Goal: Task Accomplishment & Management: Manage account settings

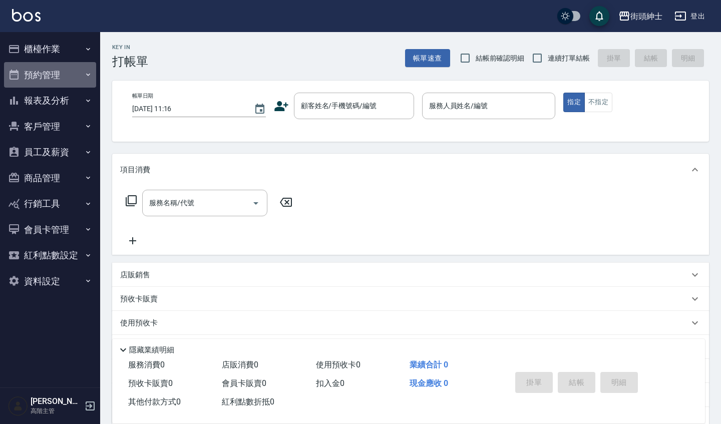
click at [44, 72] on button "預約管理" at bounding box center [50, 75] width 92 height 26
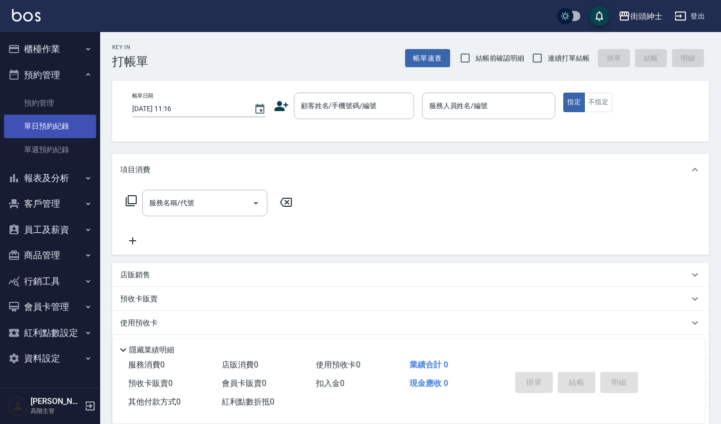
click at [62, 134] on link "單日預約紀錄" at bounding box center [50, 126] width 92 height 23
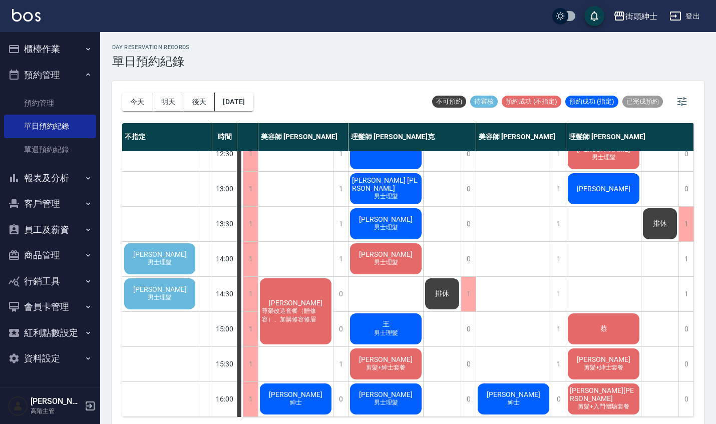
click at [158, 260] on span "男士理髮" at bounding box center [160, 262] width 28 height 9
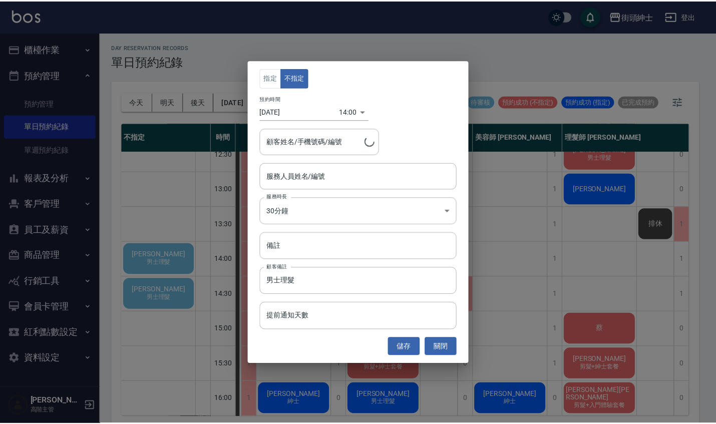
scroll to position [120, 74]
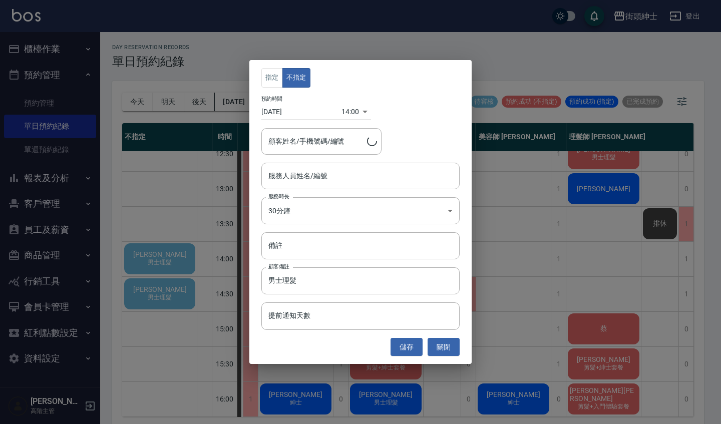
type input "[PERSON_NAME]/0987424935"
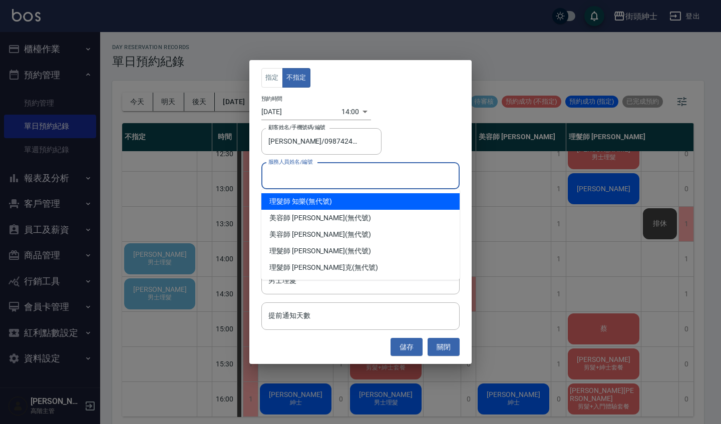
click at [305, 172] on div "服務人員姓名/編號 服務人員姓名/編號" at bounding box center [360, 176] width 198 height 27
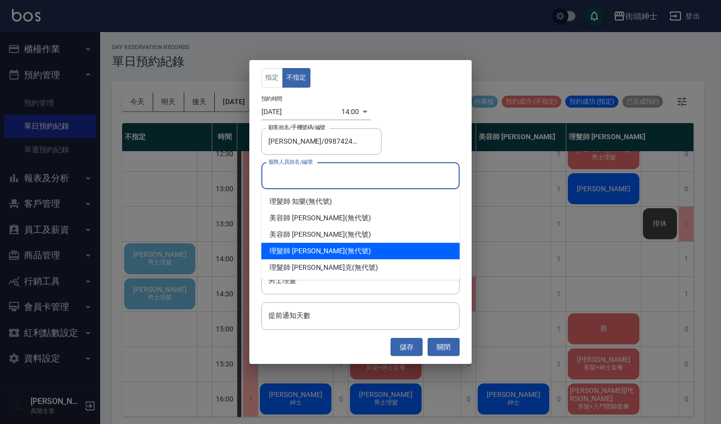
click at [319, 250] on div "理髮師 [PERSON_NAME] (無代號)" at bounding box center [360, 251] width 198 height 17
type input "理髮師 [PERSON_NAME](無代號)"
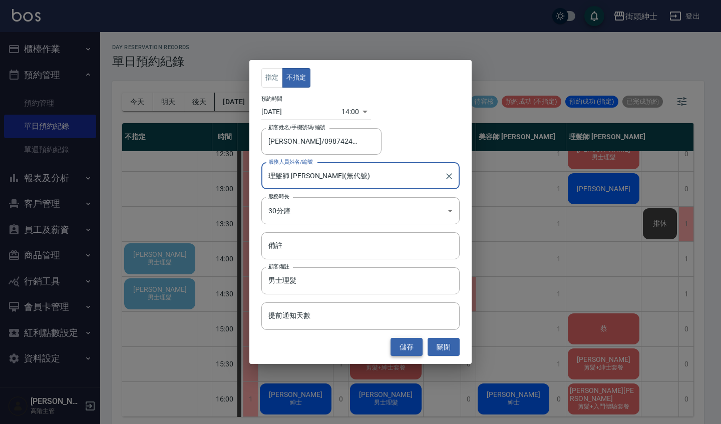
click at [411, 346] on button "儲存" at bounding box center [406, 347] width 32 height 19
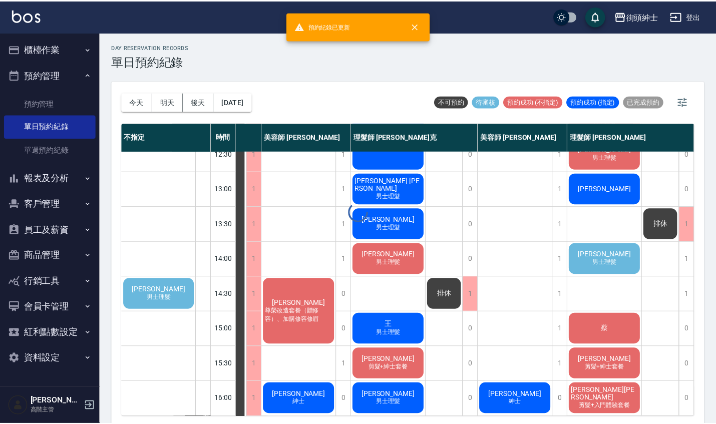
scroll to position [120, 69]
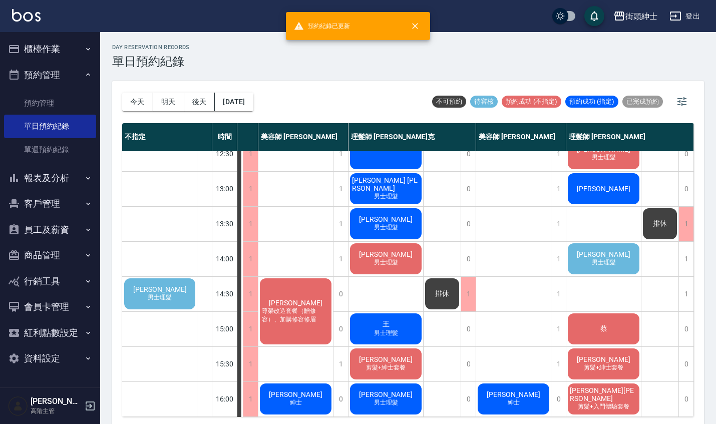
click at [596, 258] on span "[PERSON_NAME]" at bounding box center [604, 254] width 58 height 8
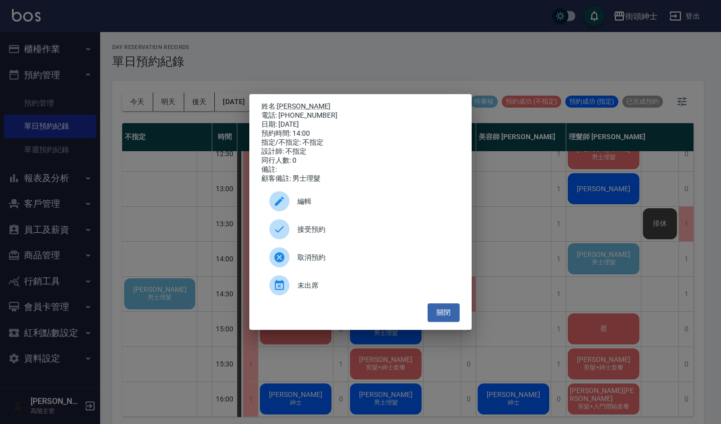
click at [387, 234] on span "接受預約" at bounding box center [374, 229] width 154 height 11
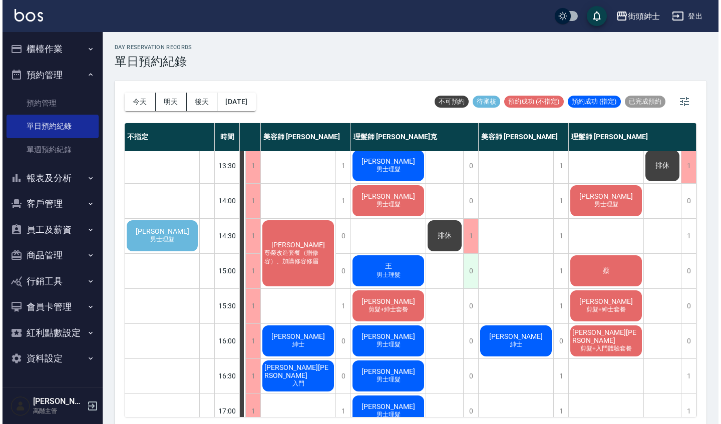
scroll to position [175, 74]
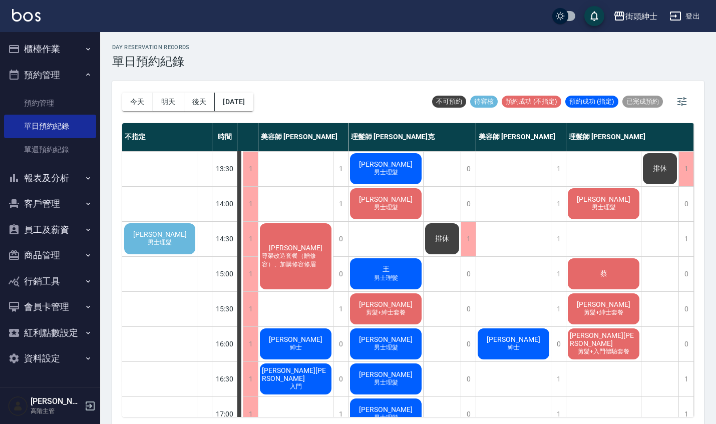
click at [185, 242] on div "[PERSON_NAME] 男士理髮" at bounding box center [160, 239] width 74 height 34
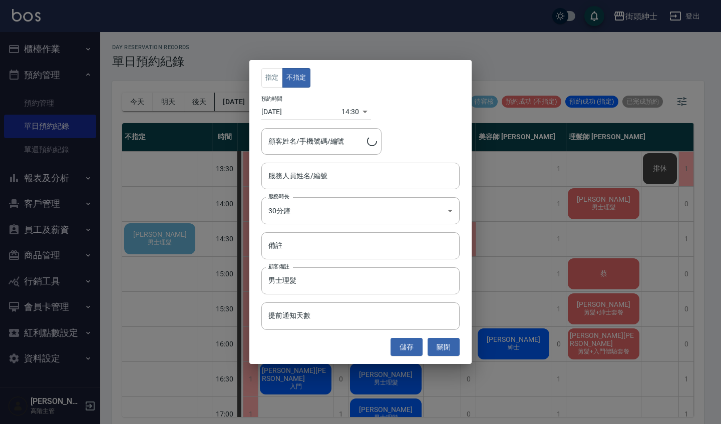
type input "[PERSON_NAME]/0926151292"
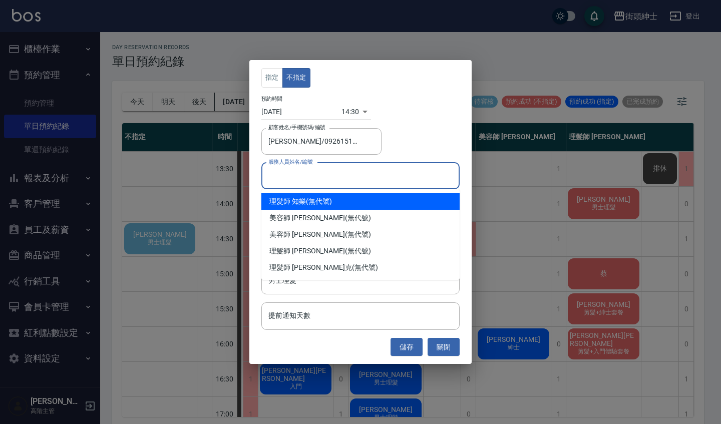
click at [316, 174] on input "服務人員姓名/編號" at bounding box center [360, 176] width 189 height 18
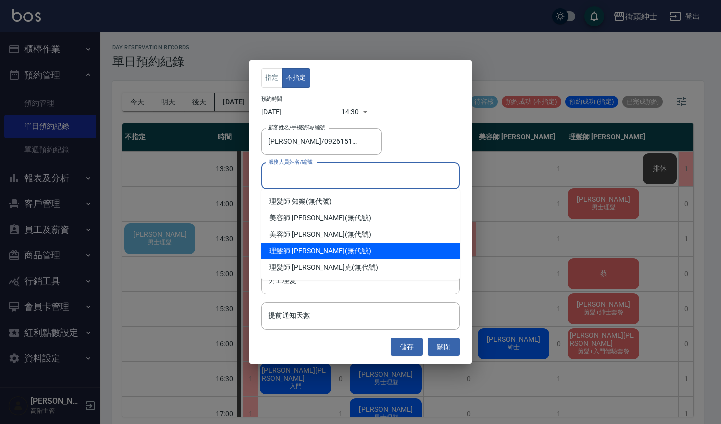
click at [325, 250] on div "理髮師 [PERSON_NAME] (無代號)" at bounding box center [360, 251] width 198 height 17
type input "理髮師 [PERSON_NAME](無代號)"
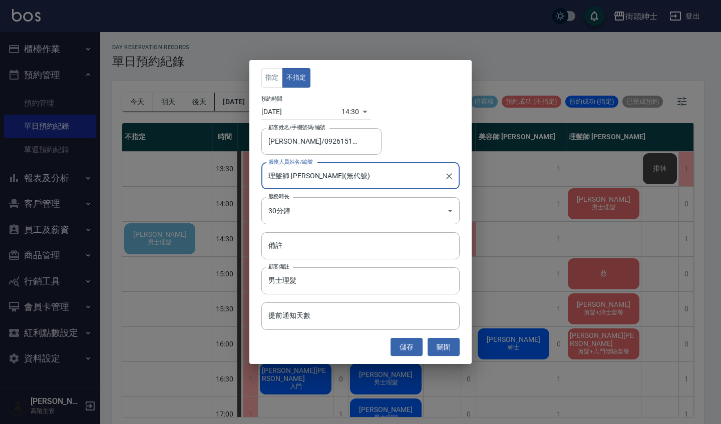
click at [407, 341] on button "儲存" at bounding box center [406, 347] width 32 height 19
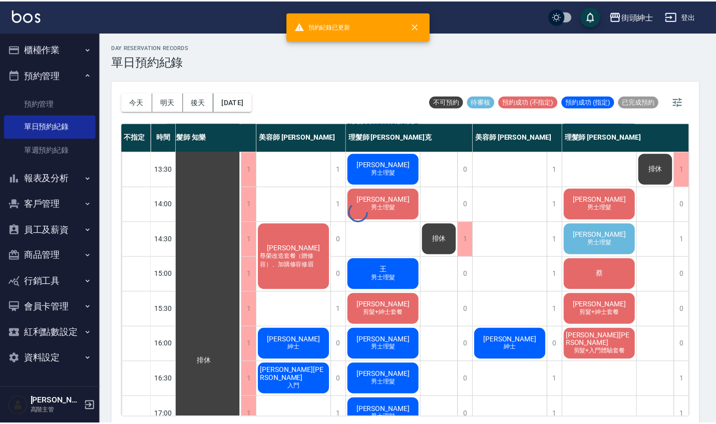
scroll to position [175, 9]
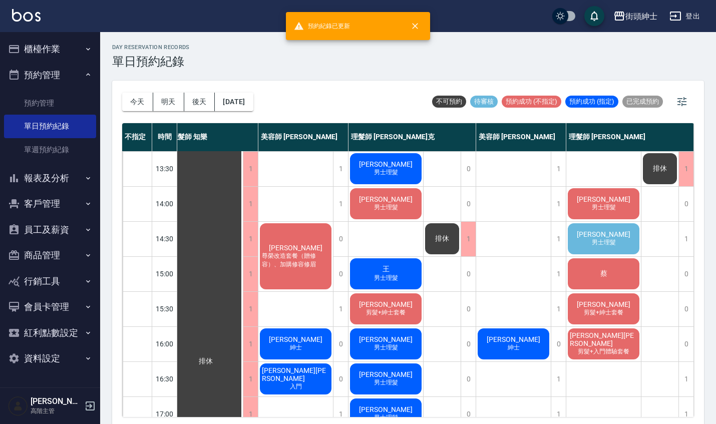
click at [607, 248] on div "[PERSON_NAME] 男士理髮" at bounding box center [603, 239] width 75 height 34
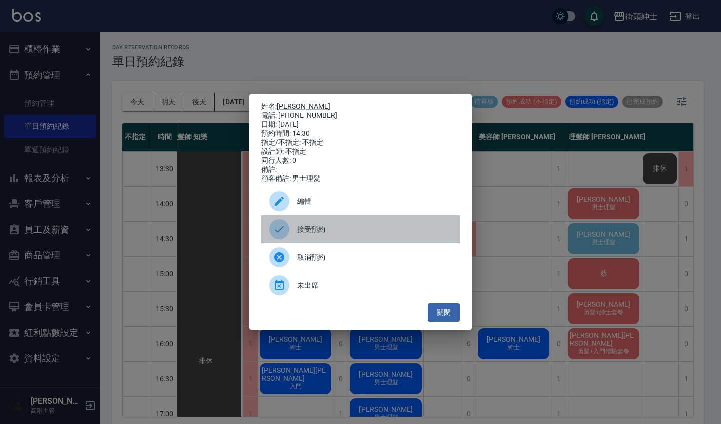
click at [358, 231] on span "接受預約" at bounding box center [374, 229] width 154 height 11
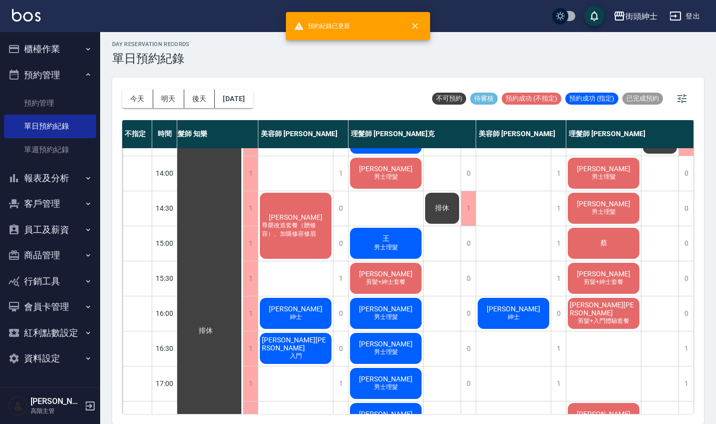
scroll to position [3, 0]
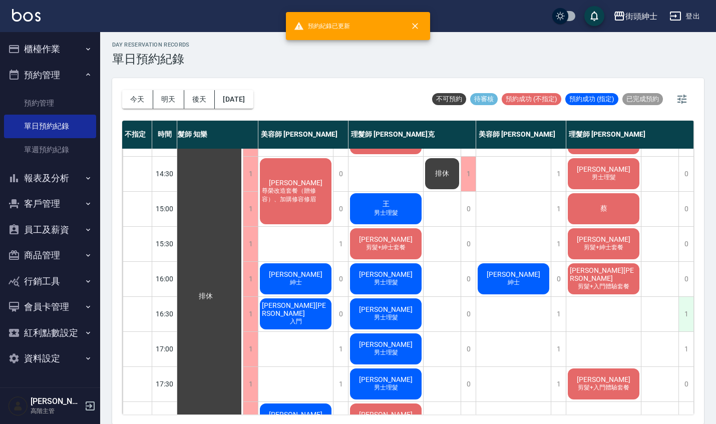
click at [686, 315] on div "1" at bounding box center [685, 314] width 15 height 35
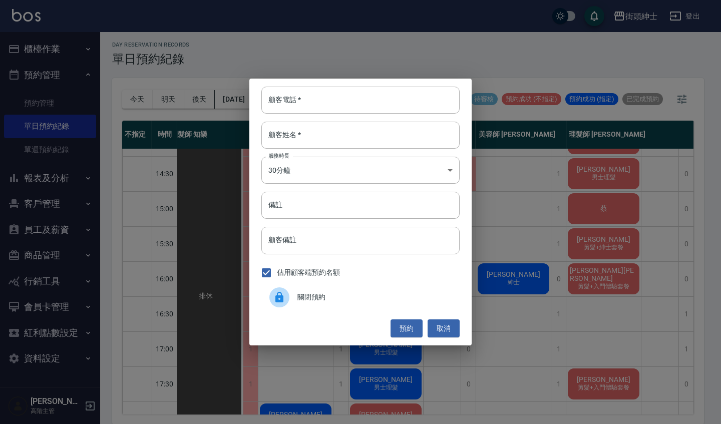
click at [379, 297] on span "關閉預約" at bounding box center [374, 297] width 154 height 11
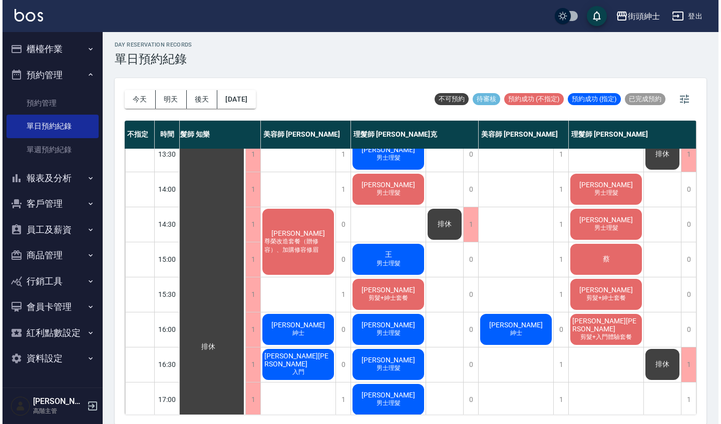
scroll to position [198, 9]
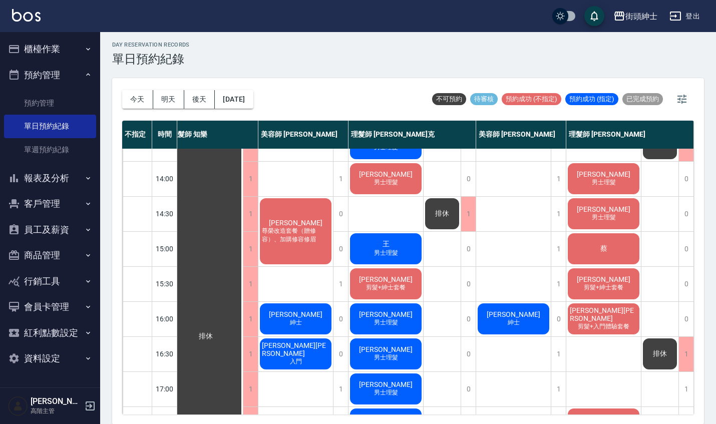
click at [527, 323] on div "[PERSON_NAME]" at bounding box center [513, 319] width 75 height 34
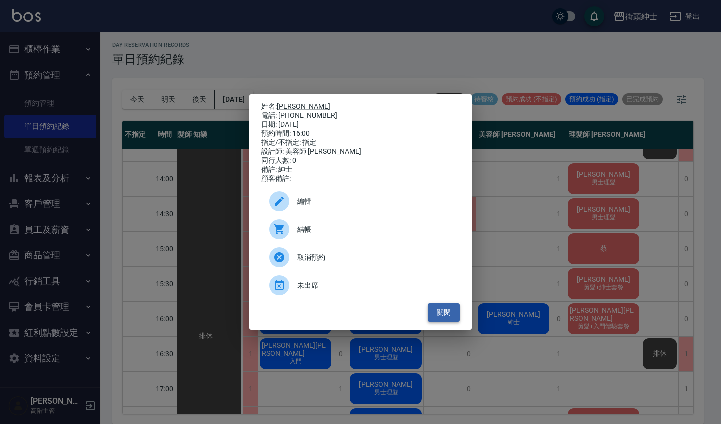
click at [452, 314] on button "關閉" at bounding box center [443, 312] width 32 height 19
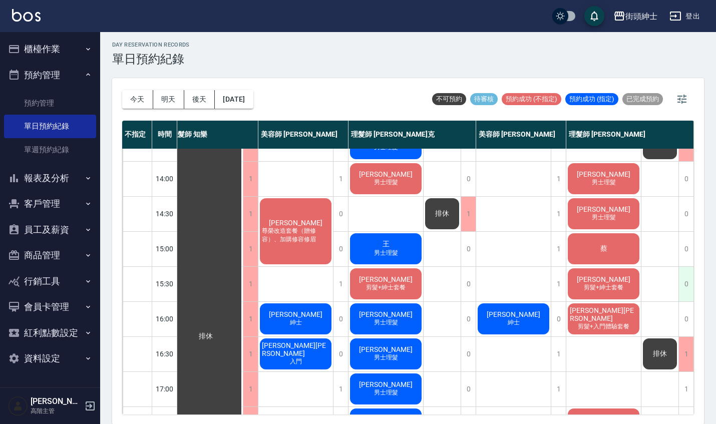
click at [685, 283] on div "0" at bounding box center [685, 284] width 15 height 35
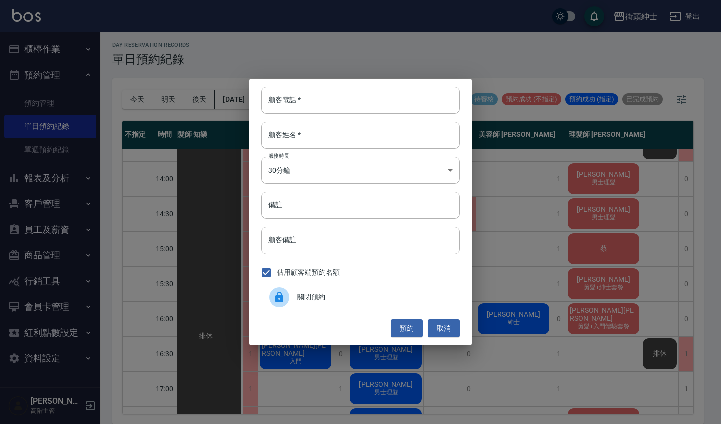
click at [420, 293] on span "關閉預約" at bounding box center [374, 297] width 154 height 11
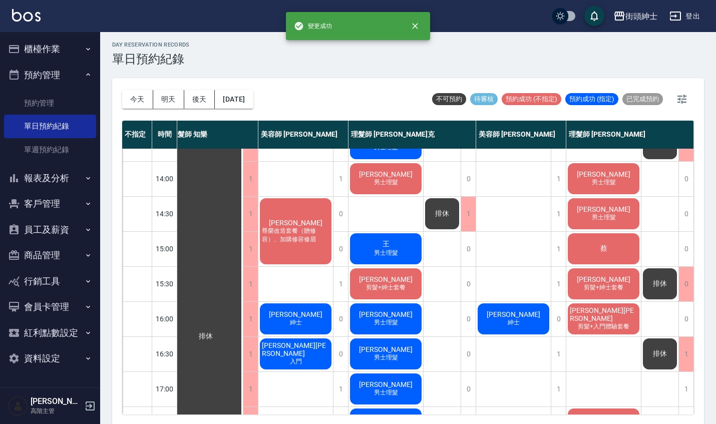
click at [514, 333] on div "[PERSON_NAME]" at bounding box center [513, 319] width 75 height 34
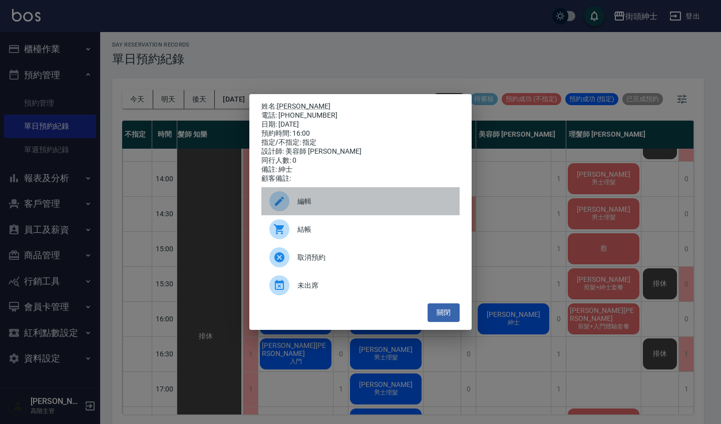
click at [334, 207] on span "編輯" at bounding box center [374, 201] width 154 height 11
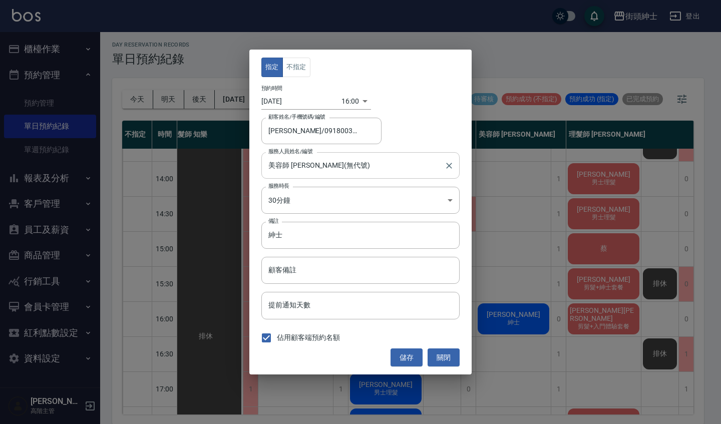
click at [309, 169] on input "美容師 [PERSON_NAME](無代號)" at bounding box center [353, 166] width 174 height 18
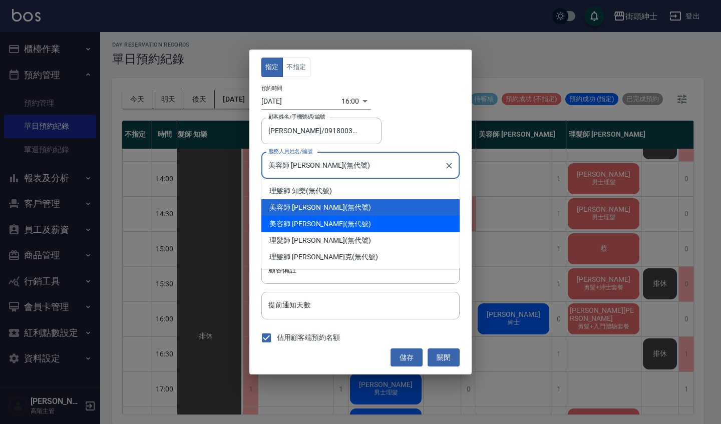
click at [314, 225] on div "美容師 [PERSON_NAME] (無代號)" at bounding box center [360, 224] width 198 height 17
type input "美容師 [PERSON_NAME](無代號)"
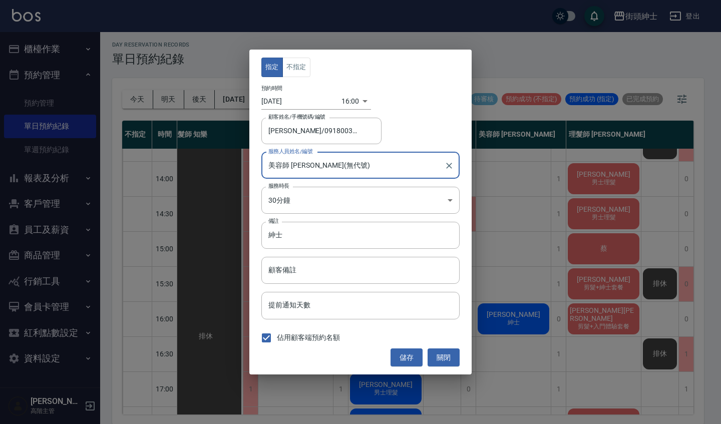
click at [342, 94] on body "街頭紳士 登出 櫃檯作業 打帳單 帳單列表 掛單列表 座位開單 營業儀表板 現金收支登錄 高階收支登錄 材料自購登錄 每日結帳 排班表 現場電腦打卡 掃碼打卡…" at bounding box center [360, 210] width 721 height 427
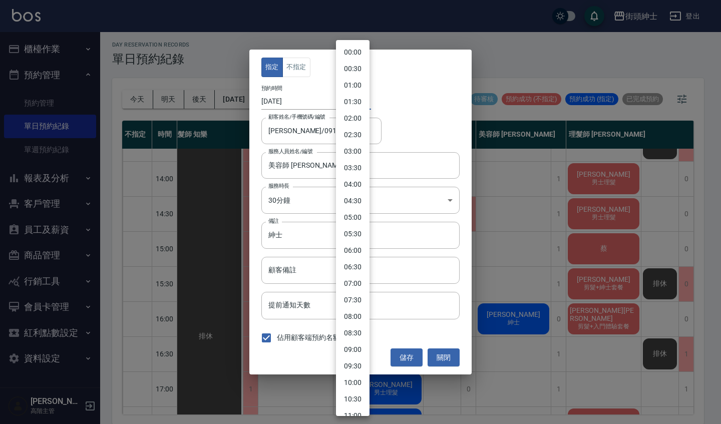
scroll to position [353, 0]
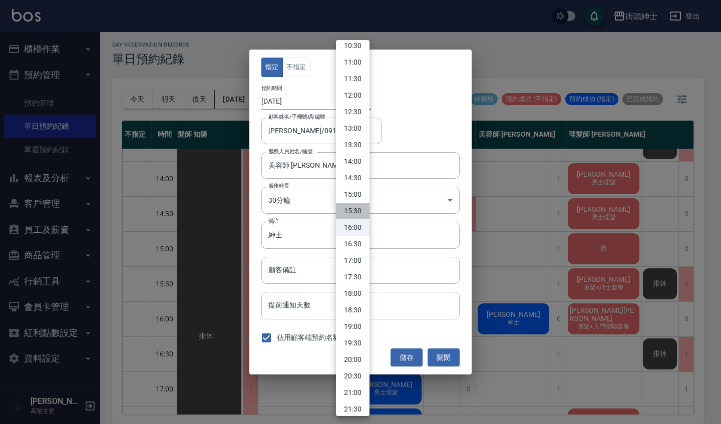
click at [355, 212] on li "15:30" at bounding box center [353, 211] width 34 height 17
type input "1759563000000"
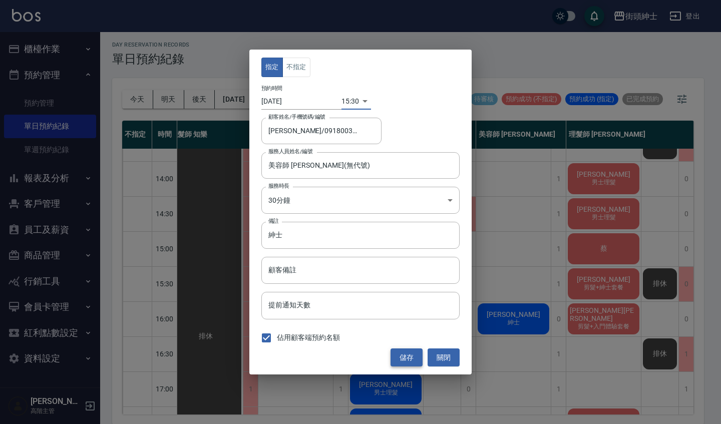
click at [406, 355] on button "儲存" at bounding box center [406, 357] width 32 height 19
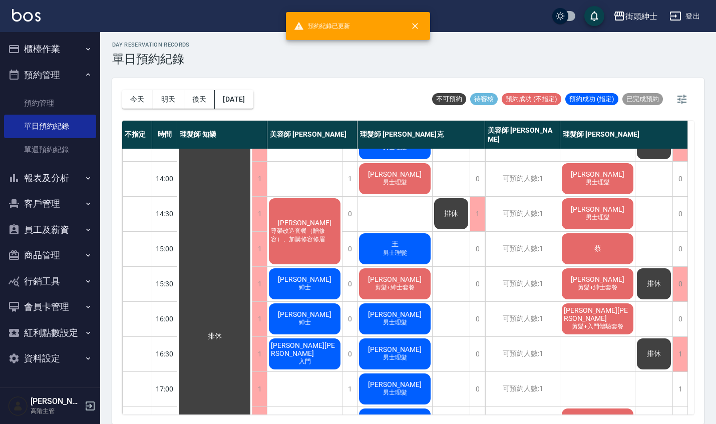
click at [593, 289] on span "剪髮+紳士套餐" at bounding box center [598, 287] width 44 height 9
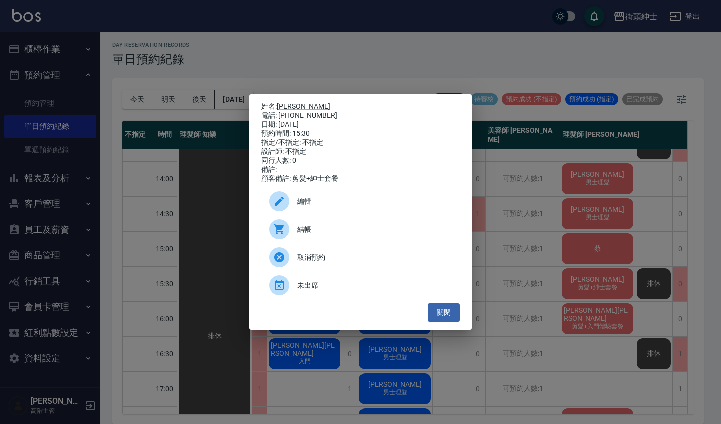
click at [319, 204] on span "編輯" at bounding box center [374, 201] width 154 height 11
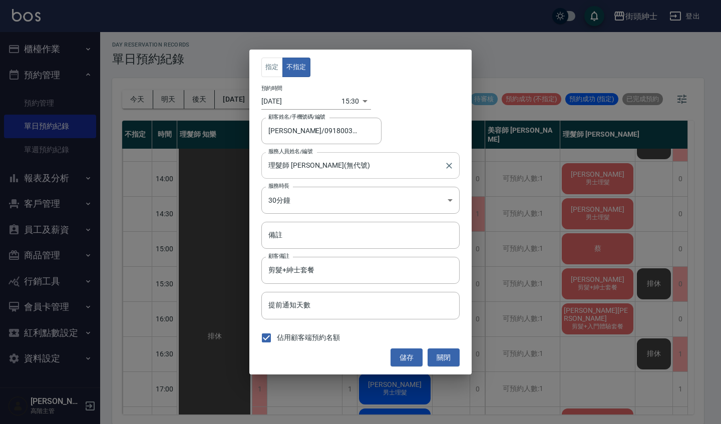
click at [313, 172] on input "理髮師 [PERSON_NAME](無代號)" at bounding box center [353, 166] width 174 height 18
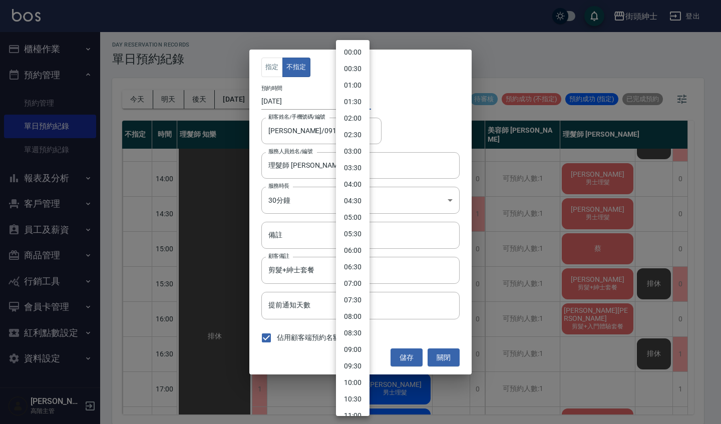
click at [350, 103] on body "街頭紳士 登出 櫃檯作業 打帳單 帳單列表 掛單列表 座位開單 營業儀表板 現金收支登錄 高階收支登錄 材料自購登錄 每日結帳 排班表 現場電腦打卡 掃碼打卡…" at bounding box center [360, 210] width 721 height 427
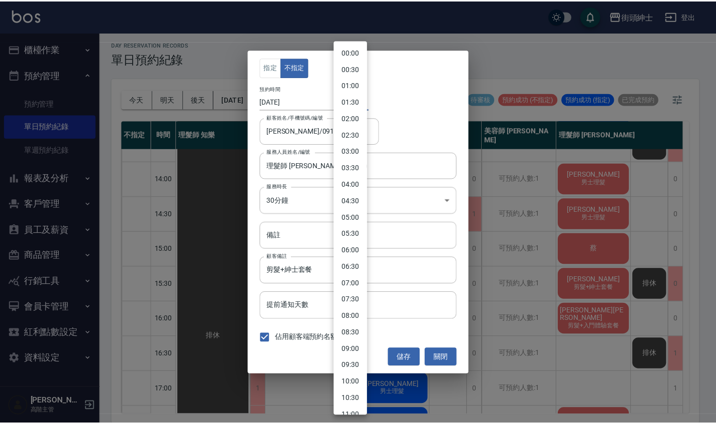
scroll to position [337, 0]
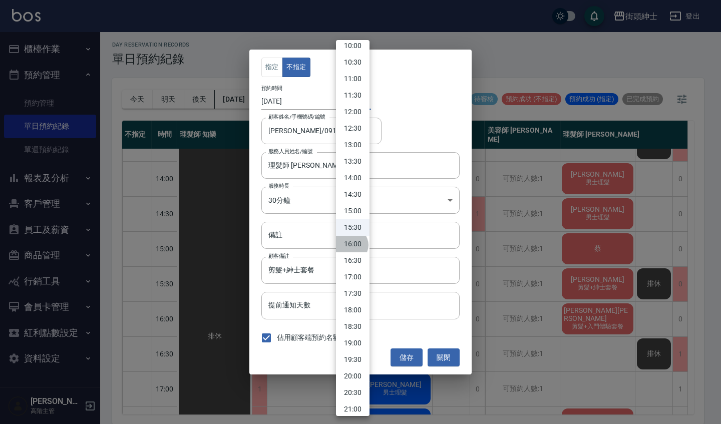
click at [350, 245] on li "16:00" at bounding box center [353, 244] width 34 height 17
type input "1759564800000"
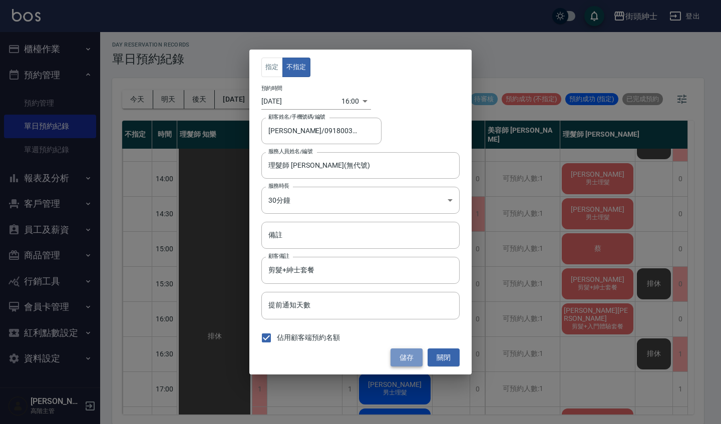
click at [413, 360] on button "儲存" at bounding box center [406, 357] width 32 height 19
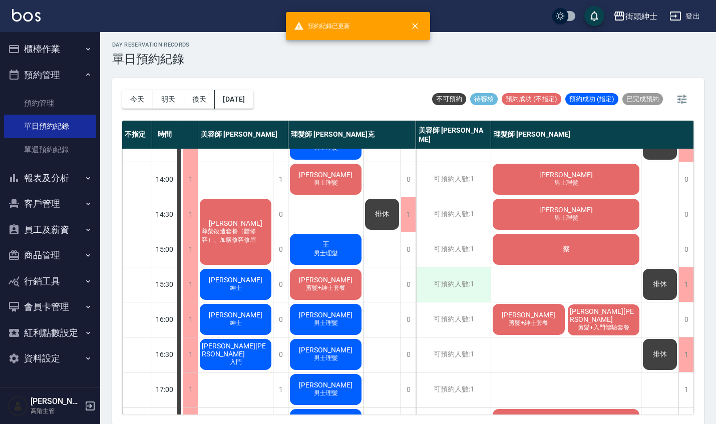
scroll to position [197, 74]
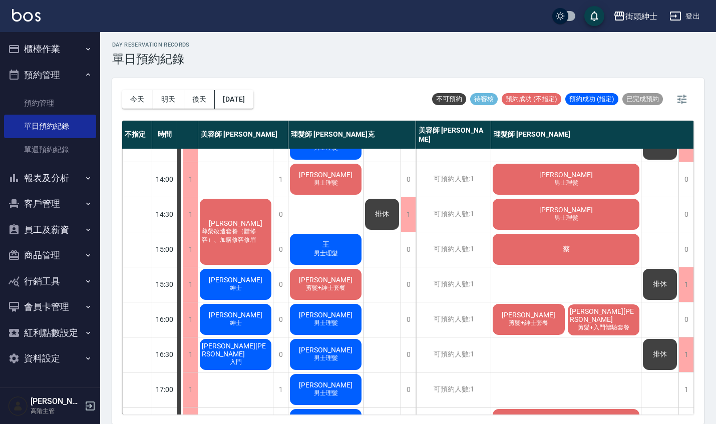
click at [581, 318] on span "[PERSON_NAME][PERSON_NAME]" at bounding box center [604, 315] width 72 height 16
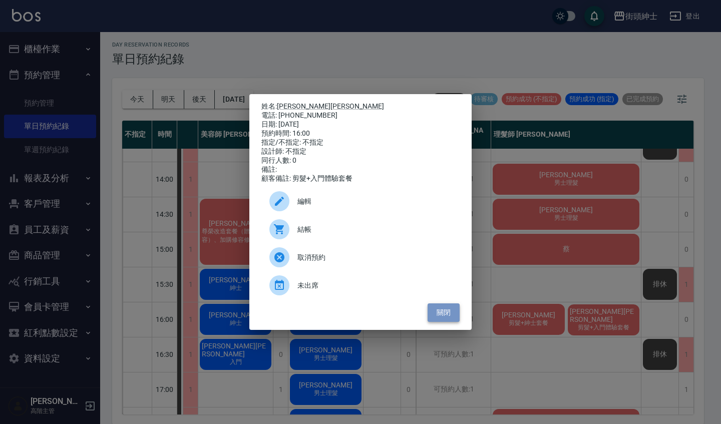
click at [452, 313] on button "關閉" at bounding box center [443, 312] width 32 height 19
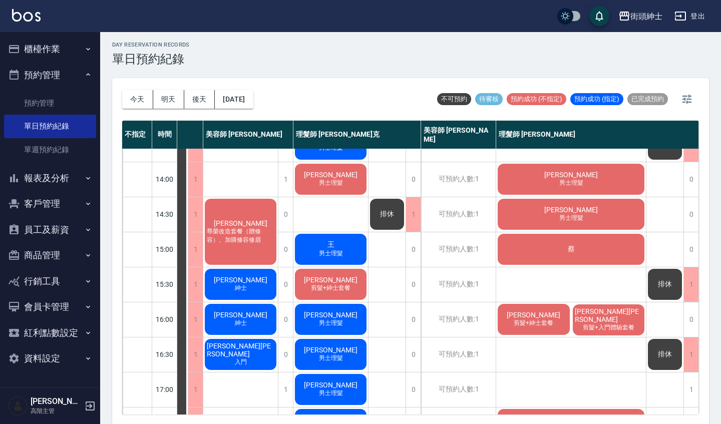
scroll to position [197, 69]
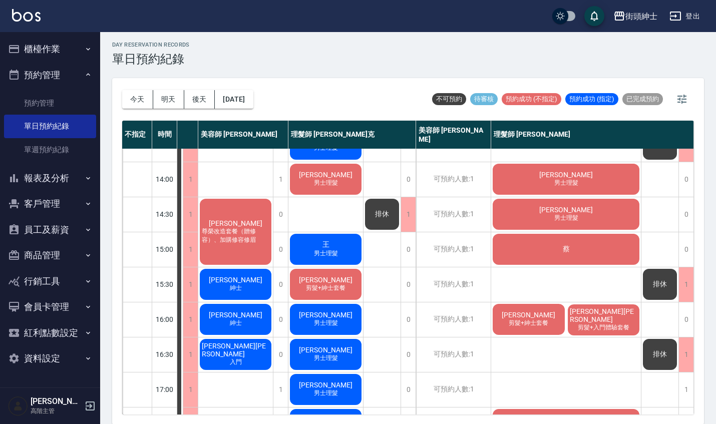
click at [249, 356] on div "[PERSON_NAME][PERSON_NAME] 入門" at bounding box center [235, 354] width 75 height 34
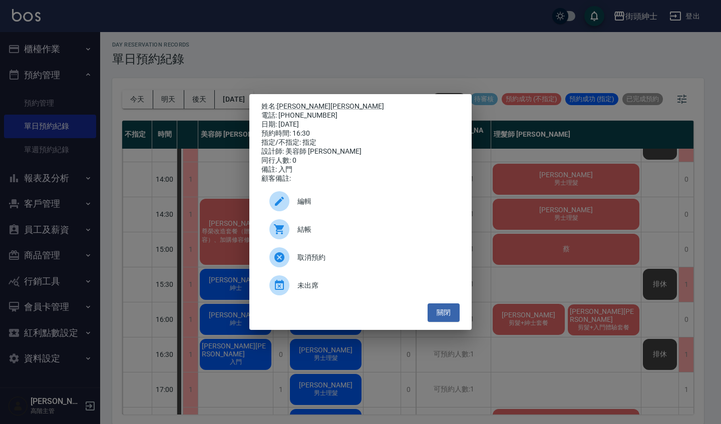
click at [323, 197] on div "編輯" at bounding box center [360, 201] width 198 height 28
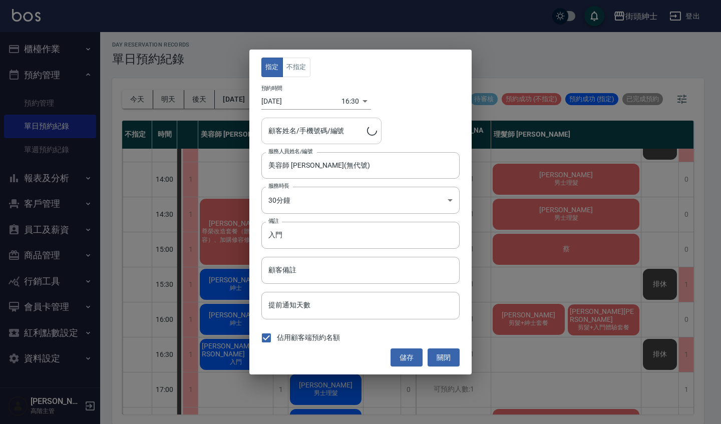
type input "[PERSON_NAME][PERSON_NAME]/0980610269"
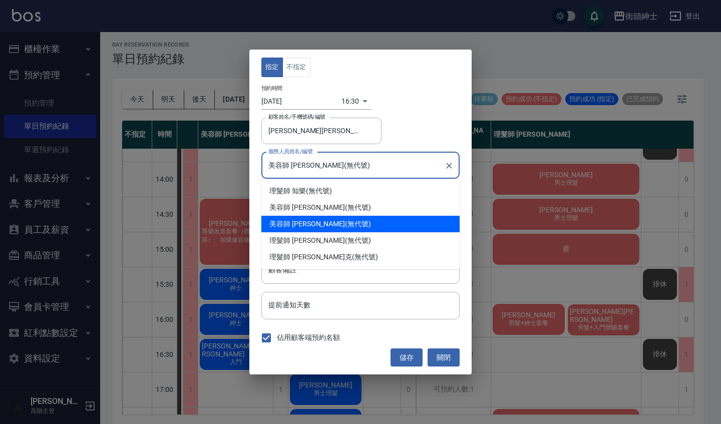
click at [319, 159] on input "美容師 [PERSON_NAME](無代號)" at bounding box center [353, 166] width 174 height 18
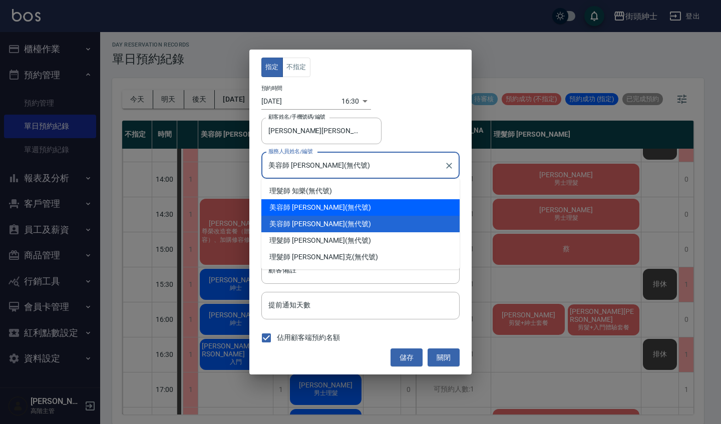
click at [314, 203] on div "美容師 [PERSON_NAME] (無代號)" at bounding box center [360, 207] width 198 height 17
type input "美容師 [PERSON_NAME](無代號)"
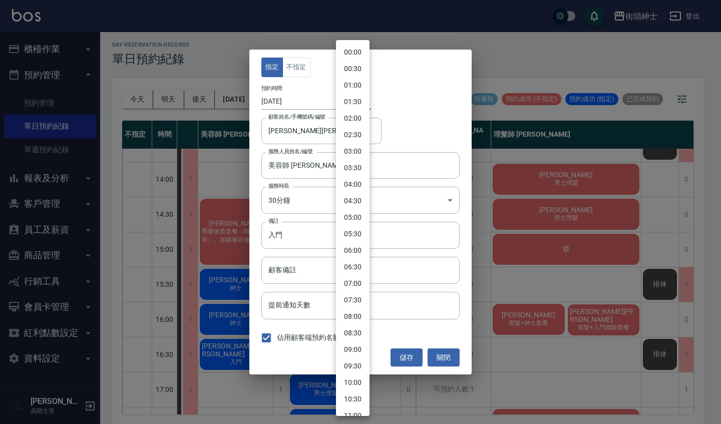
click at [346, 97] on body "街頭紳士 登出 櫃檯作業 打帳單 帳單列表 掛單列表 座位開單 營業儀表板 現金收支登錄 高階收支登錄 材料自購登錄 每日結帳 排班表 現場電腦打卡 掃碼打卡…" at bounding box center [360, 210] width 721 height 427
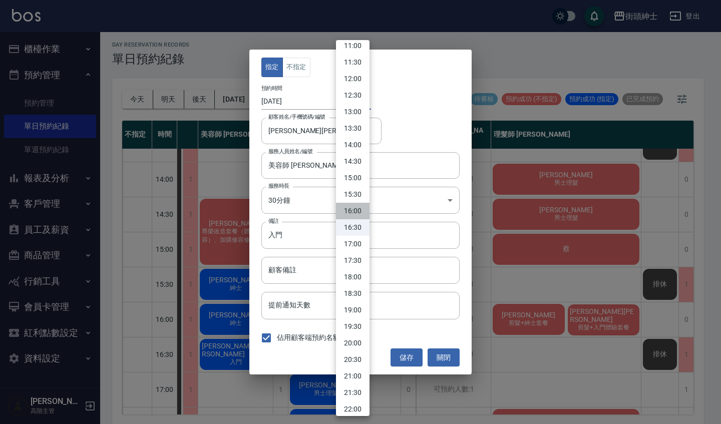
click at [356, 212] on li "16:00" at bounding box center [353, 211] width 34 height 17
type input "1759564800000"
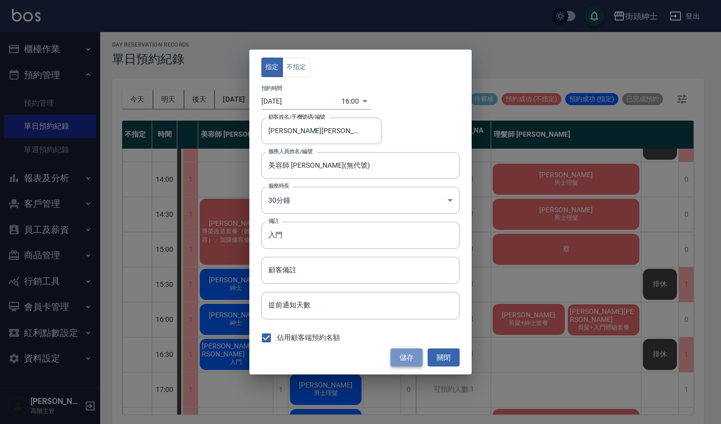
click at [405, 352] on button "儲存" at bounding box center [406, 357] width 32 height 19
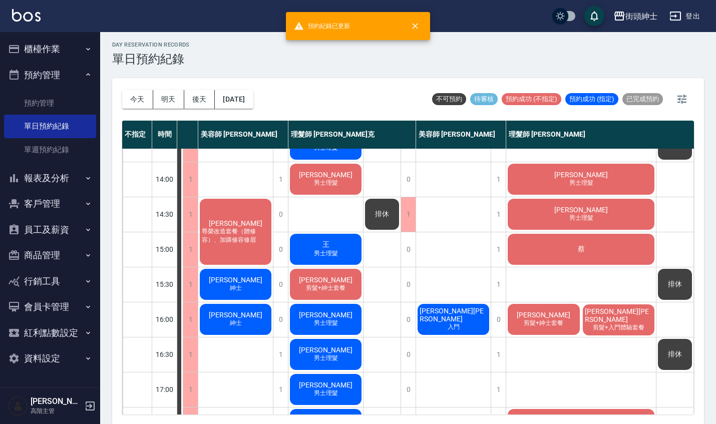
click at [623, 319] on span "[PERSON_NAME][PERSON_NAME]" at bounding box center [619, 315] width 72 height 16
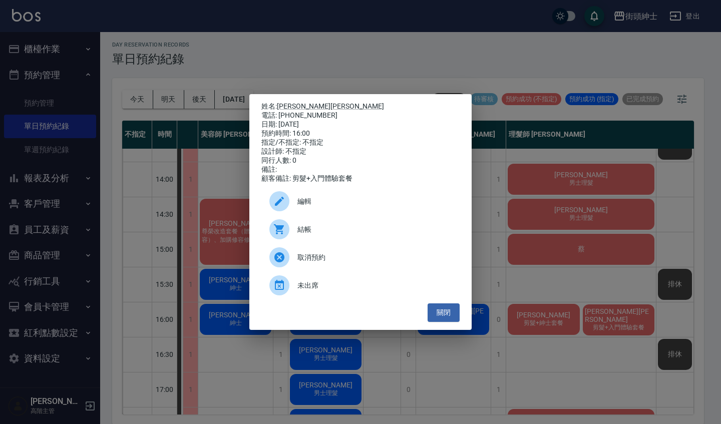
click at [348, 195] on div "編輯" at bounding box center [360, 201] width 198 height 28
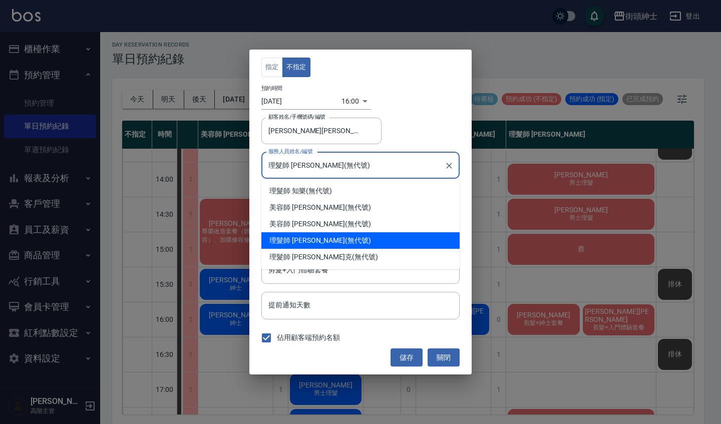
click at [309, 168] on input "理髮師 [PERSON_NAME](無代號)" at bounding box center [353, 166] width 174 height 18
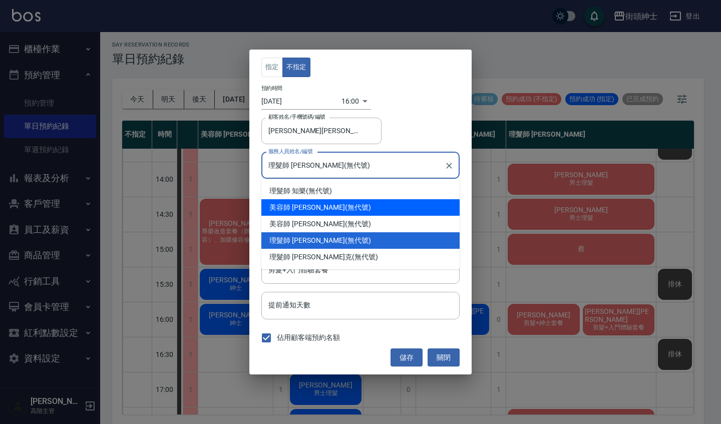
click at [346, 99] on body "街頭紳士 登出 櫃檯作業 打帳單 帳單列表 掛單列表 座位開單 營業儀表板 現金收支登錄 高階收支登錄 材料自購登錄 每日結帳 排班表 現場電腦打卡 掃碼打卡…" at bounding box center [360, 210] width 721 height 427
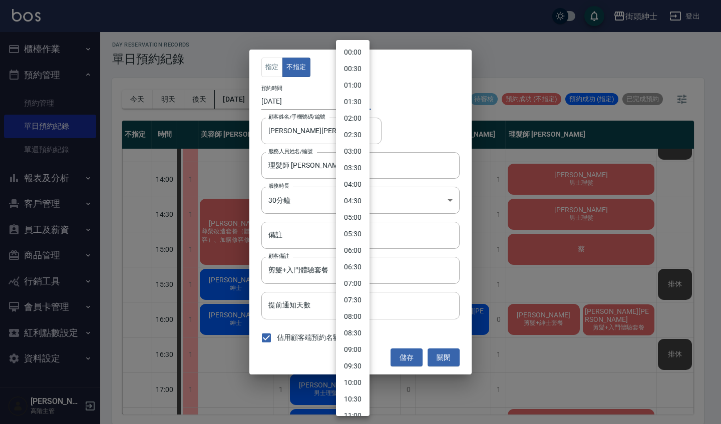
scroll to position [353, 0]
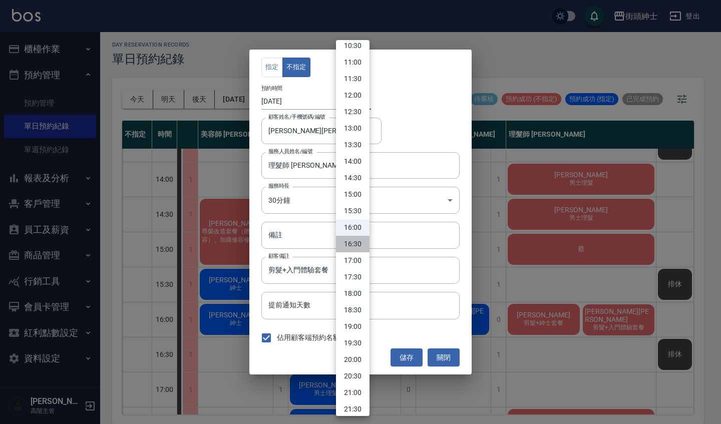
click at [352, 244] on li "16:30" at bounding box center [353, 244] width 34 height 17
type input "1759566600000"
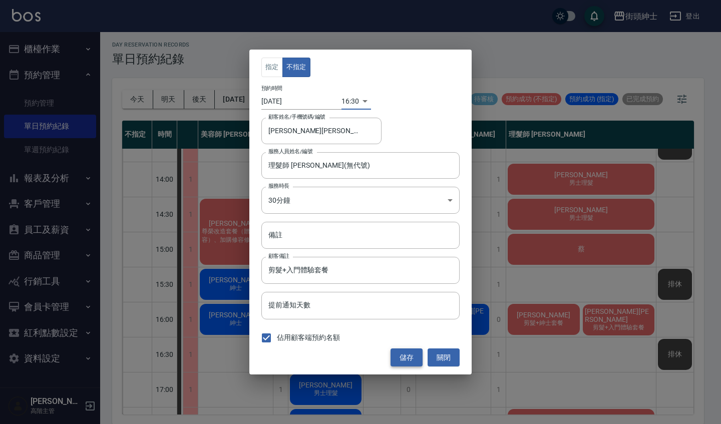
click at [412, 359] on button "儲存" at bounding box center [406, 357] width 32 height 19
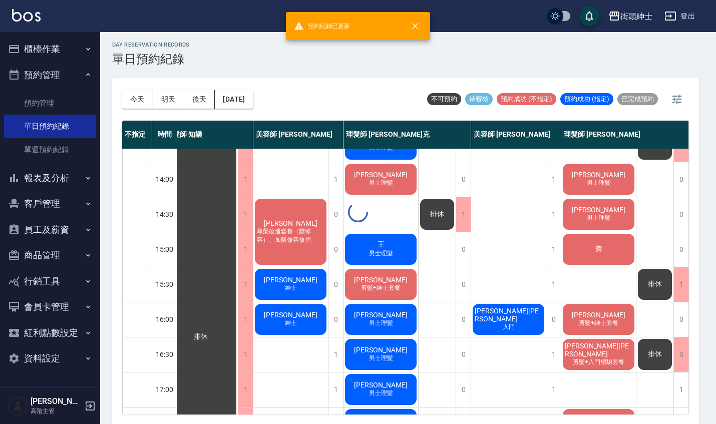
scroll to position [197, 9]
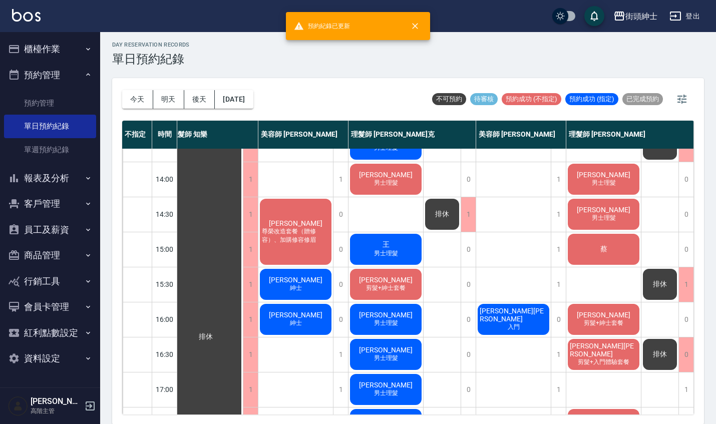
click at [658, 350] on span "排休" at bounding box center [660, 354] width 18 height 9
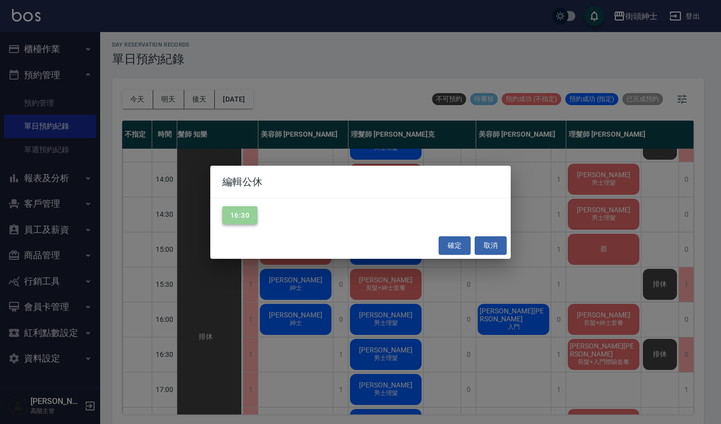
click at [248, 211] on button "16:30" at bounding box center [239, 215] width 35 height 19
click at [454, 246] on button "確定" at bounding box center [454, 245] width 32 height 19
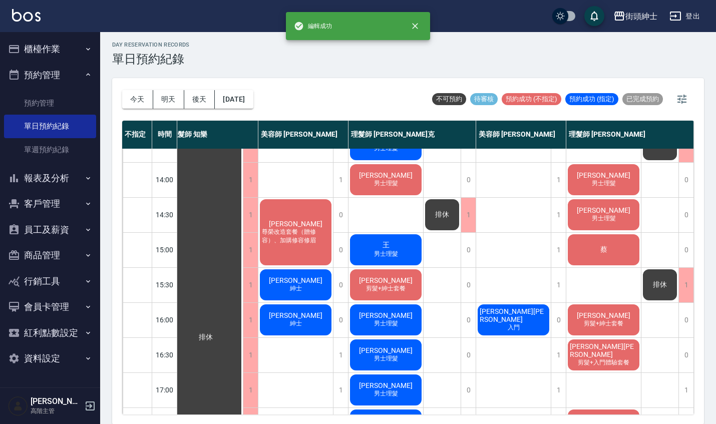
scroll to position [197, 14]
click at [525, 331] on div "[PERSON_NAME][PERSON_NAME] 入門" at bounding box center [513, 320] width 75 height 34
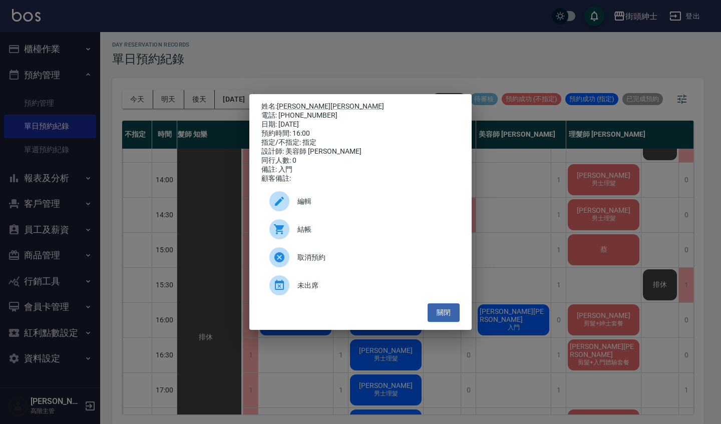
click at [283, 102] on p "姓名: [PERSON_NAME][PERSON_NAME]" at bounding box center [360, 106] width 198 height 9
click at [288, 111] on div "電話: [PHONE_NUMBER]" at bounding box center [360, 115] width 198 height 9
click at [309, 102] on link "[PERSON_NAME][PERSON_NAME]" at bounding box center [330, 106] width 107 height 8
click at [508, 274] on div "姓名: [PERSON_NAME][PERSON_NAME] 電話: [PHONE_NUMBER] 日期: [DATE] 預約時間: 16:00 指定/不指定…" at bounding box center [360, 212] width 721 height 424
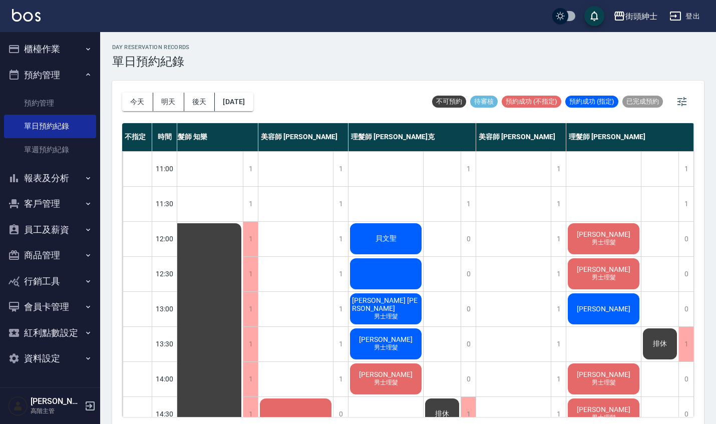
scroll to position [0, 0]
